Goal: Task Accomplishment & Management: Use online tool/utility

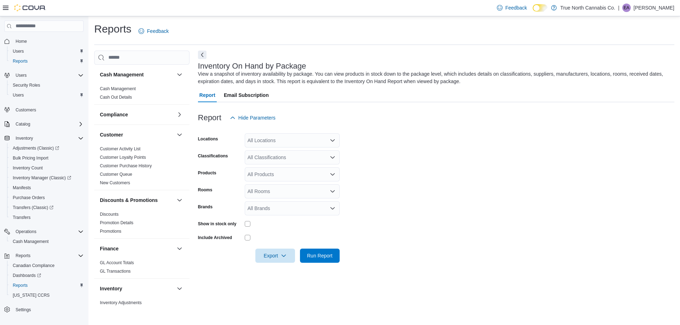
click at [269, 138] on div "All Locations" at bounding box center [292, 140] width 95 height 14
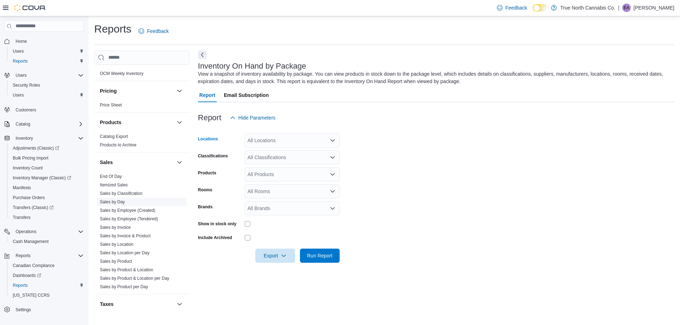
scroll to position [427, 0]
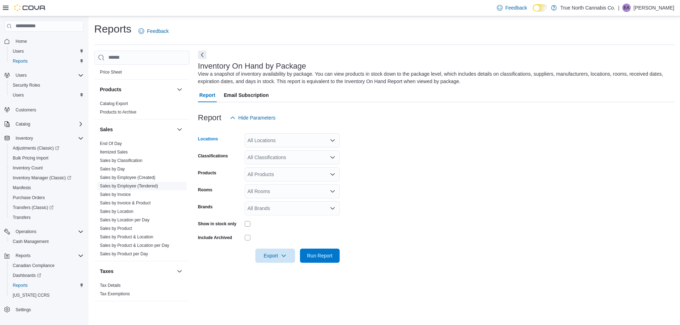
click at [158, 187] on span "Sales by Employee (Tendered)" at bounding box center [142, 186] width 90 height 8
click at [131, 185] on link "Sales by Employee (Tendered)" at bounding box center [129, 186] width 58 height 5
click at [131, 184] on link "Sales by Employee (Tendered)" at bounding box center [129, 186] width 58 height 5
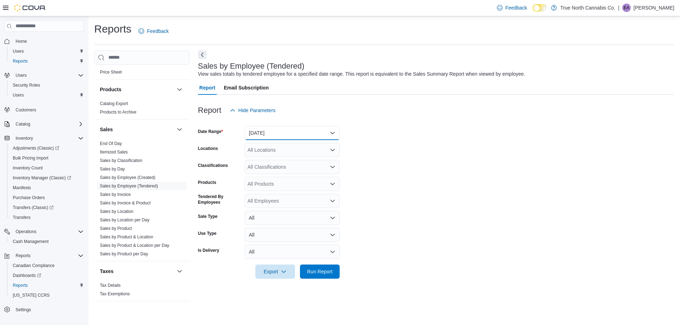
click at [295, 133] on button "[DATE]" at bounding box center [292, 133] width 95 height 14
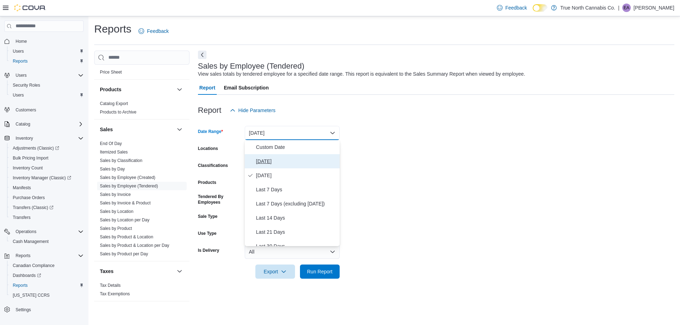
click at [265, 163] on span "[DATE]" at bounding box center [296, 161] width 81 height 8
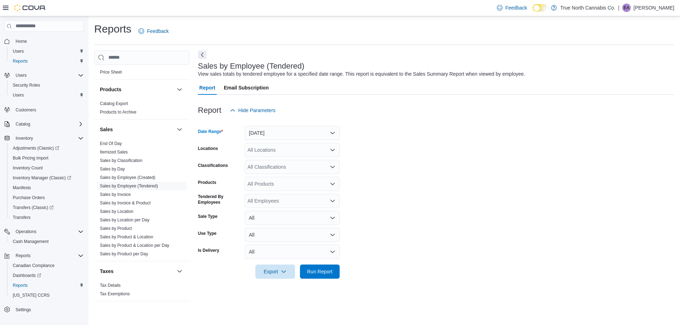
click at [280, 148] on div "All Locations" at bounding box center [292, 150] width 95 height 14
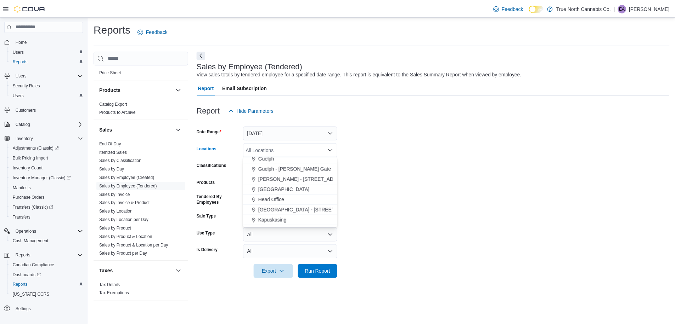
scroll to position [177, 0]
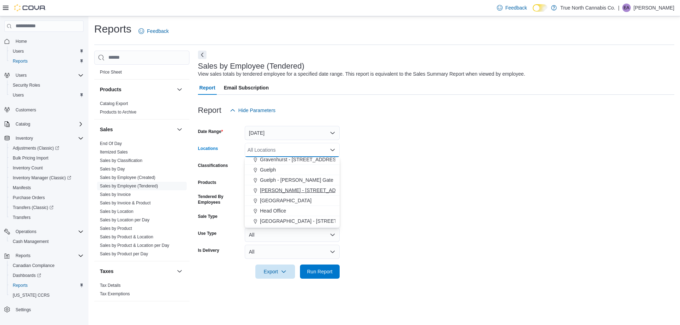
click at [291, 191] on span "[PERSON_NAME] - [STREET_ADDRESS]" at bounding box center [307, 190] width 94 height 7
click at [315, 273] on span "Run Report" at bounding box center [319, 271] width 25 height 7
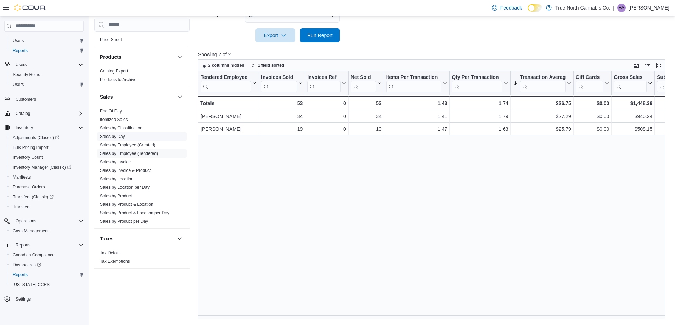
scroll to position [427, 0]
click at [161, 171] on span "Sales by Invoice & Product" at bounding box center [142, 170] width 90 height 8
click at [140, 169] on link "Sales by Invoice & Product" at bounding box center [125, 170] width 51 height 5
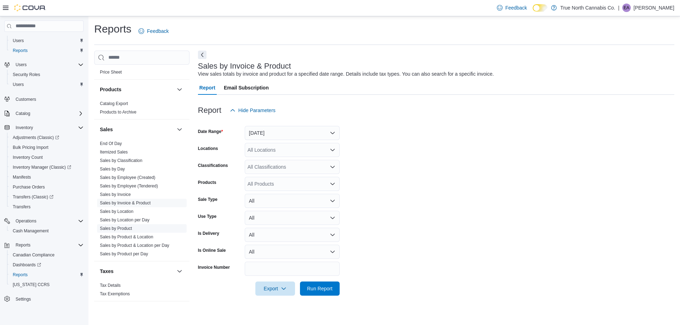
click at [127, 227] on link "Sales by Product" at bounding box center [116, 228] width 32 height 5
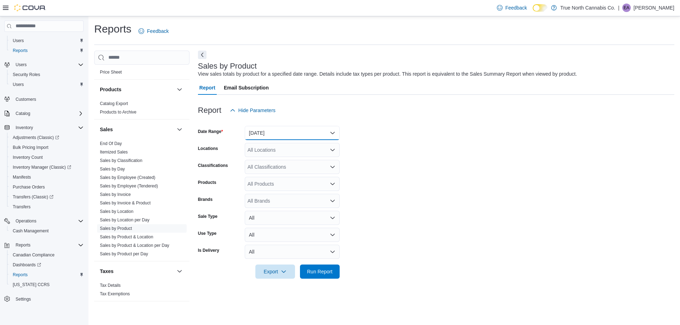
click at [278, 131] on button "[DATE]" at bounding box center [292, 133] width 95 height 14
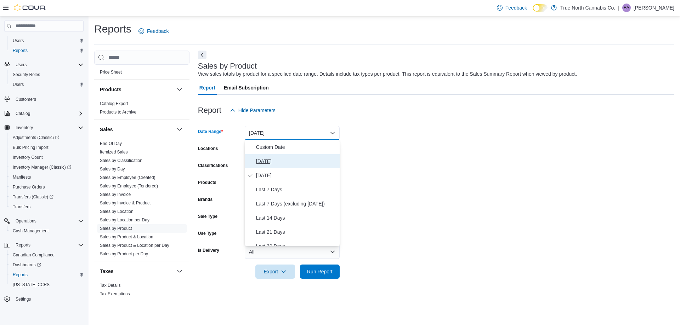
click at [272, 163] on span "[DATE]" at bounding box center [296, 161] width 81 height 8
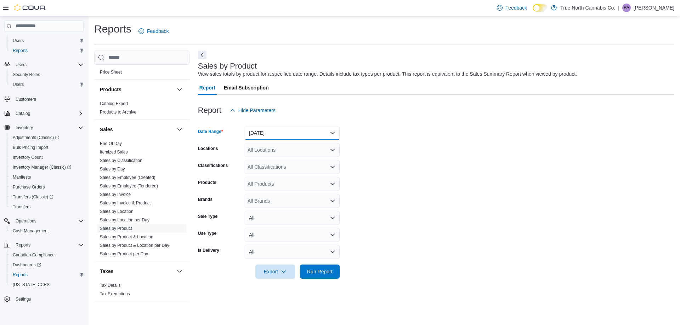
click at [306, 135] on button "[DATE]" at bounding box center [292, 133] width 95 height 14
click at [278, 237] on span "Year To Date" at bounding box center [296, 239] width 81 height 8
drag, startPoint x: 290, startPoint y: 154, endPoint x: 285, endPoint y: 154, distance: 4.6
click at [289, 154] on div "All Locations" at bounding box center [292, 150] width 95 height 14
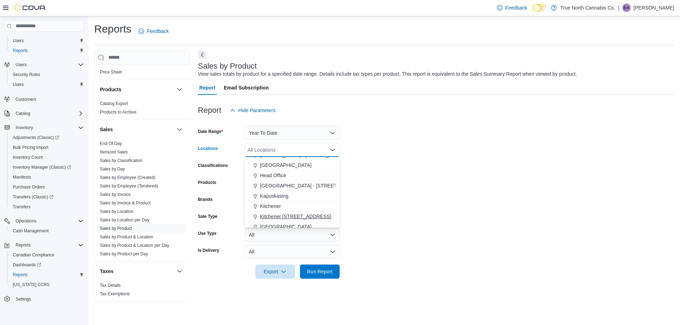
scroll to position [177, 0]
click at [287, 190] on span "[PERSON_NAME] - [STREET_ADDRESS]" at bounding box center [307, 190] width 94 height 7
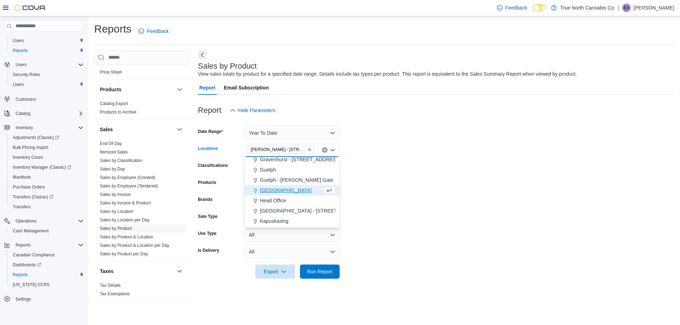
click at [432, 185] on form "Date Range Year To Date Locations [GEOGRAPHIC_DATA] - [STREET_ADDRESS] Selected…" at bounding box center [436, 198] width 476 height 161
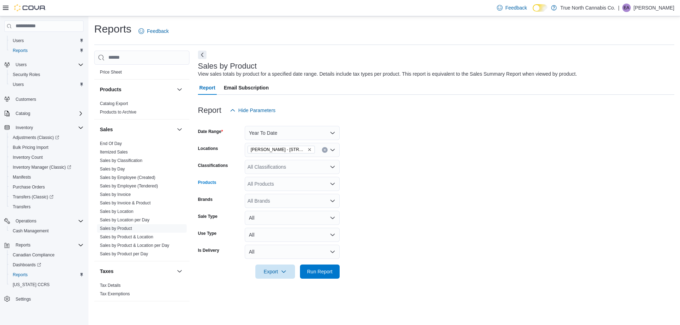
click at [336, 182] on div "All Products" at bounding box center [292, 184] width 95 height 14
click at [334, 183] on icon "Close list of options" at bounding box center [333, 184] width 6 height 6
click at [300, 178] on div "All Products" at bounding box center [292, 184] width 95 height 14
type input "*"
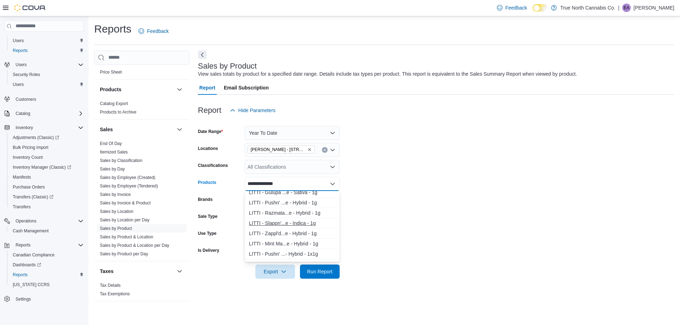
type input "**********"
click at [277, 223] on div "LITTI - Slappn'...e - Indica - 1g" at bounding box center [292, 223] width 86 height 7
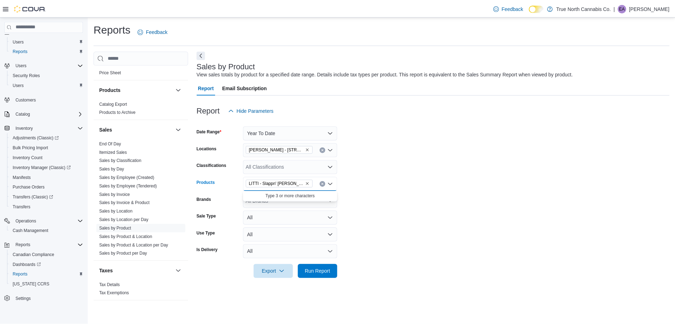
scroll to position [0, 0]
click at [311, 268] on span "Run Report" at bounding box center [319, 271] width 25 height 7
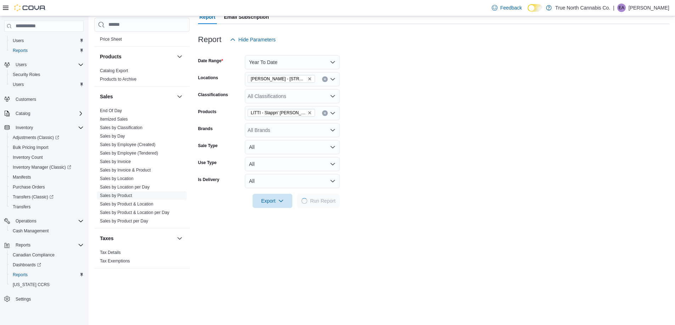
scroll to position [212, 0]
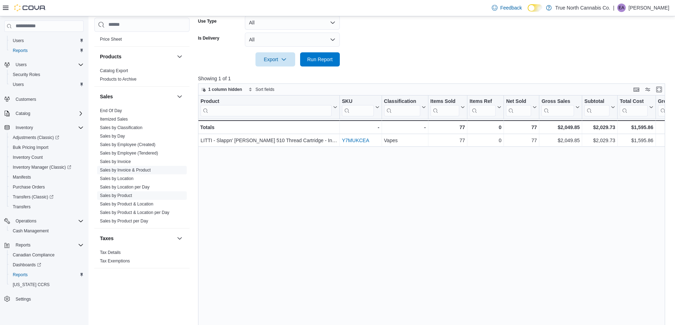
click at [133, 170] on link "Sales by Invoice & Product" at bounding box center [125, 170] width 51 height 5
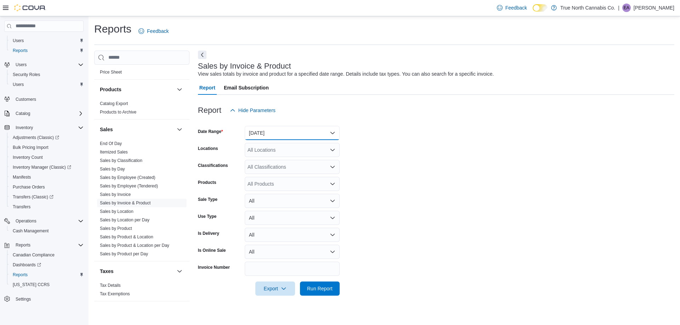
click at [315, 133] on button "[DATE]" at bounding box center [292, 133] width 95 height 14
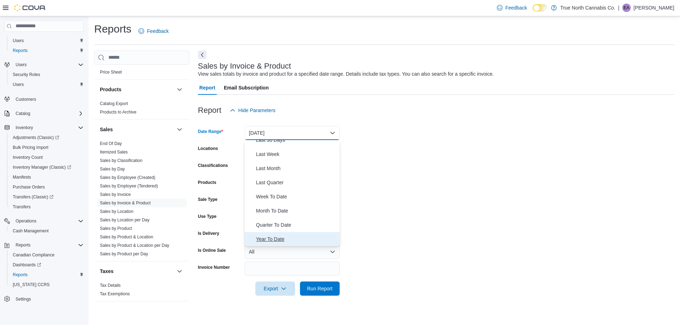
click at [298, 243] on span "Year To Date" at bounding box center [296, 239] width 81 height 8
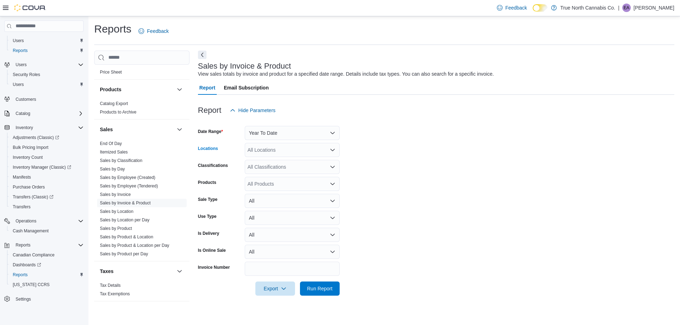
click at [305, 143] on div "All Locations" at bounding box center [292, 150] width 95 height 14
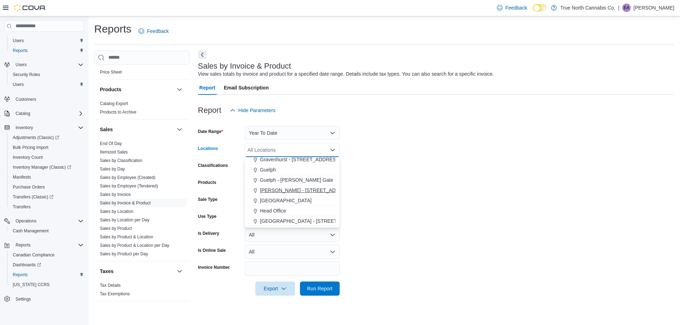
click at [295, 189] on span "[PERSON_NAME] - [STREET_ADDRESS]" at bounding box center [307, 190] width 94 height 7
click at [470, 240] on form "Date Range Year To Date Locations [GEOGRAPHIC_DATA] - [STREET_ADDRESS] Selected…" at bounding box center [436, 207] width 476 height 178
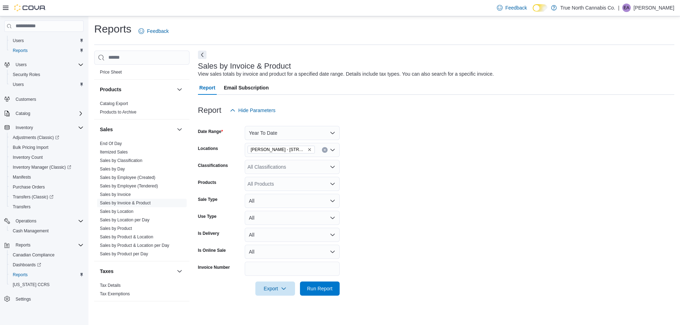
click at [275, 187] on div "All Products" at bounding box center [292, 184] width 95 height 14
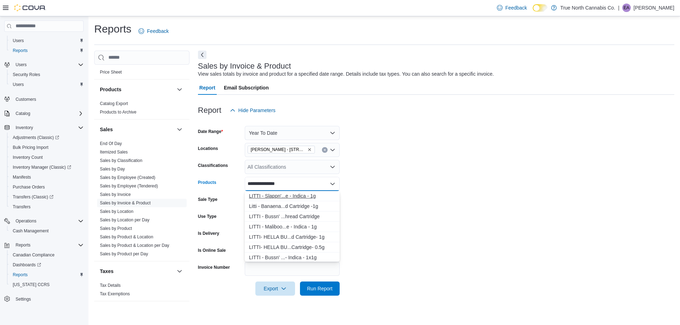
type input "**********"
click at [293, 196] on div "LITTI - Slappn'...e - Indica - 1g" at bounding box center [292, 196] width 86 height 7
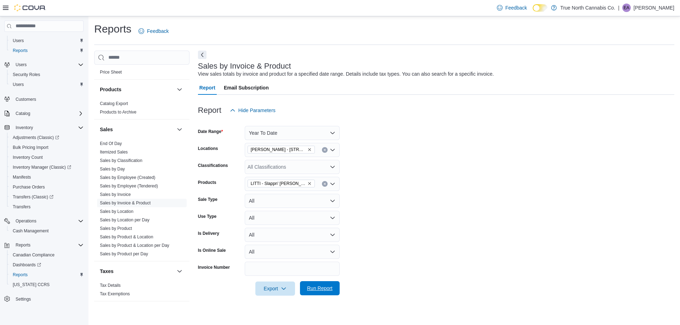
click at [323, 295] on span "Run Report" at bounding box center [319, 288] width 31 height 14
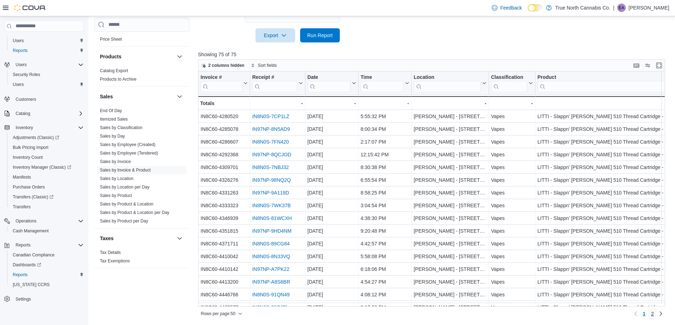
click at [653, 312] on span "2" at bounding box center [651, 314] width 3 height 7
